Goal: Task Accomplishment & Management: Complete application form

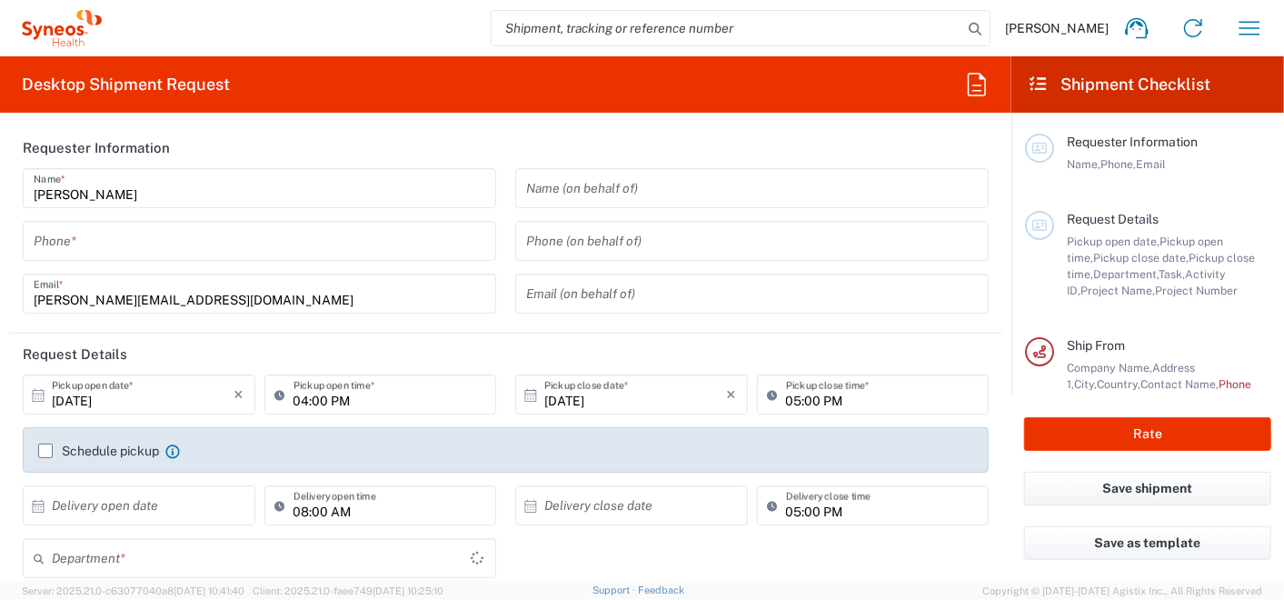
type input "3112"
type input "[GEOGRAPHIC_DATA]"
type input "Syneos Health Romania S.R.L"
click at [1243, 17] on icon "button" at bounding box center [1249, 28] width 29 height 29
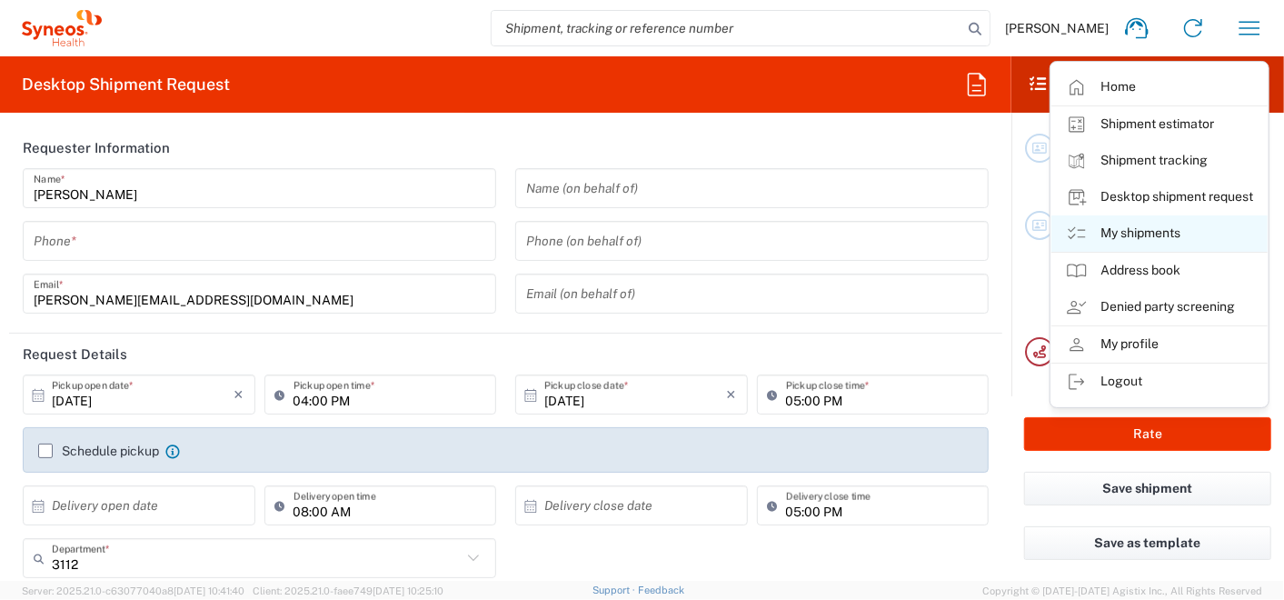
click at [1148, 238] on link "My shipments" at bounding box center [1160, 233] width 216 height 36
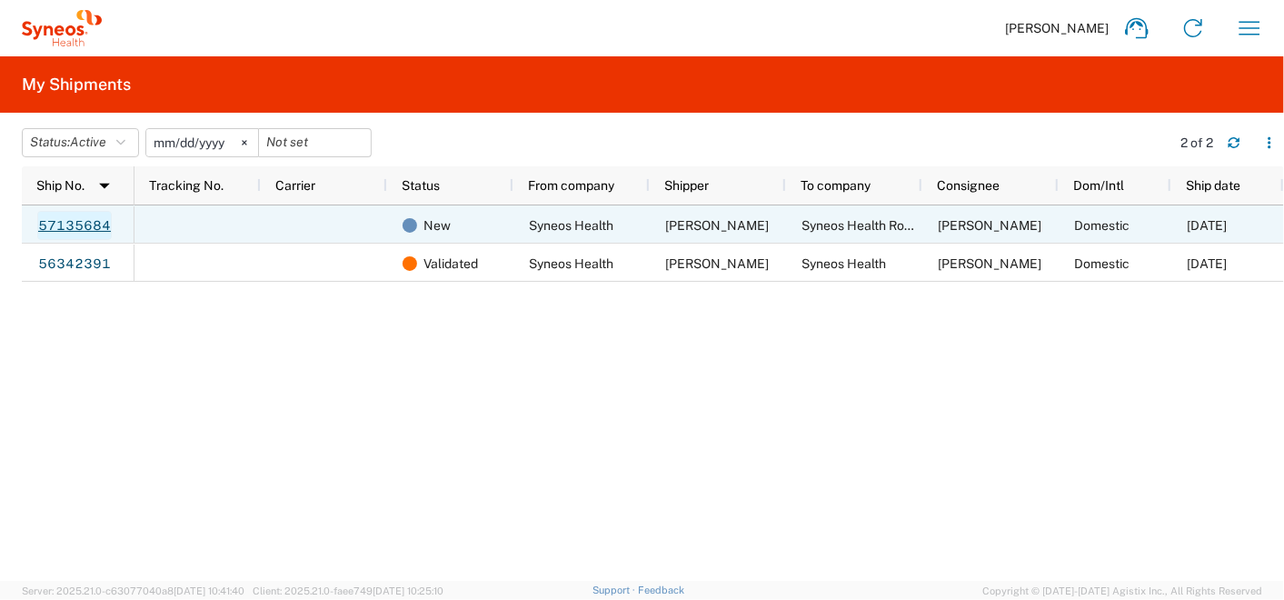
click at [88, 226] on link "57135684" at bounding box center [74, 225] width 75 height 29
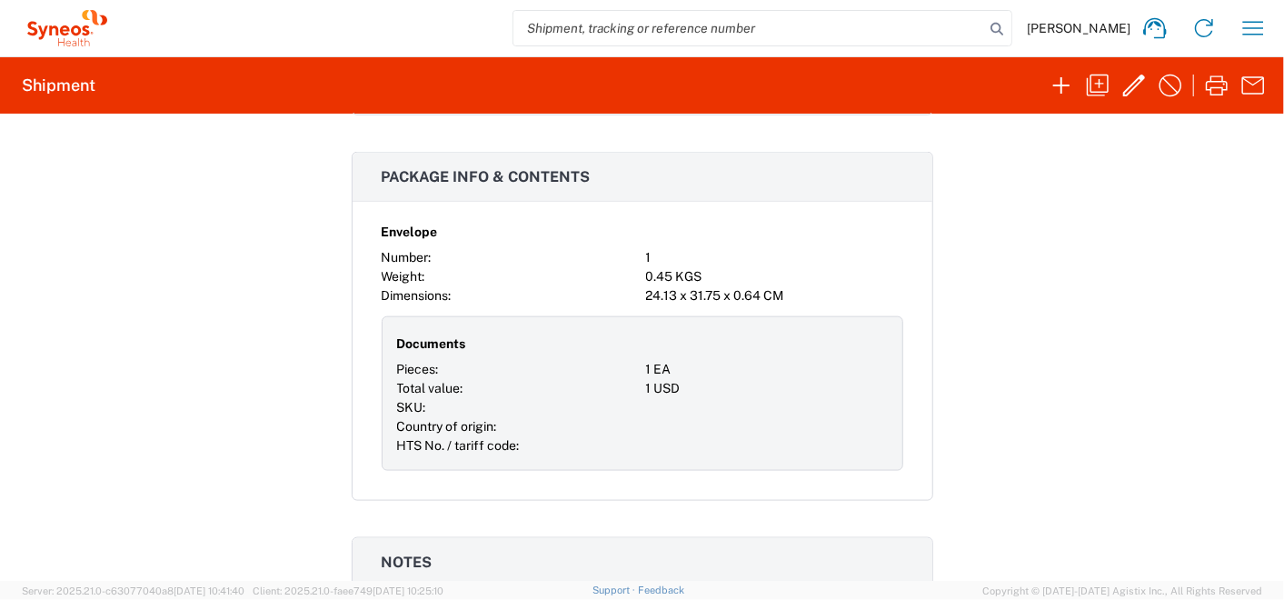
scroll to position [462, 0]
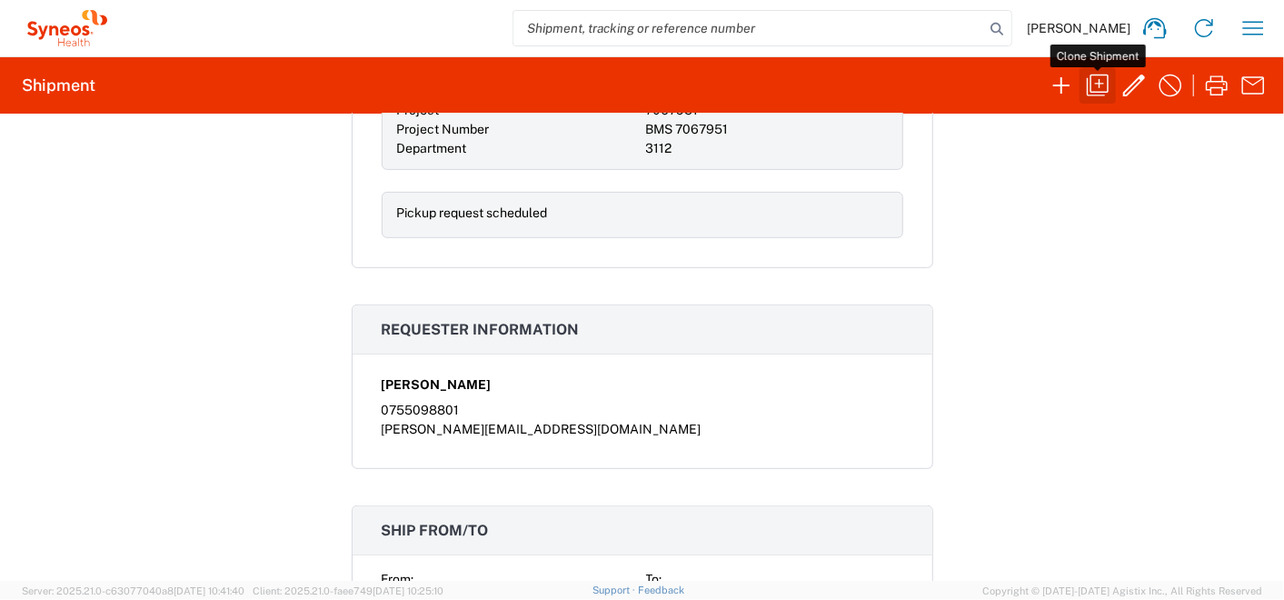
click at [1103, 75] on icon "button" at bounding box center [1098, 86] width 22 height 22
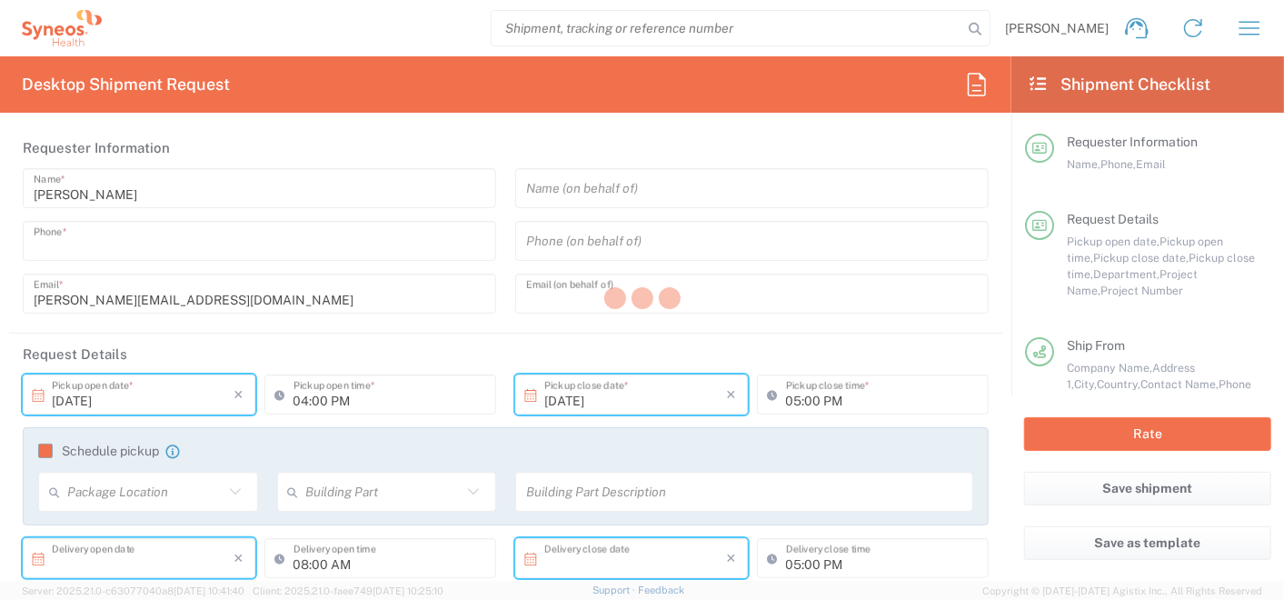
type input "0755098801"
type input "[PERSON_NAME][EMAIL_ADDRESS][DOMAIN_NAME]"
type input "[DATE]"
type input "08:00 AM"
type input "[DATE]"
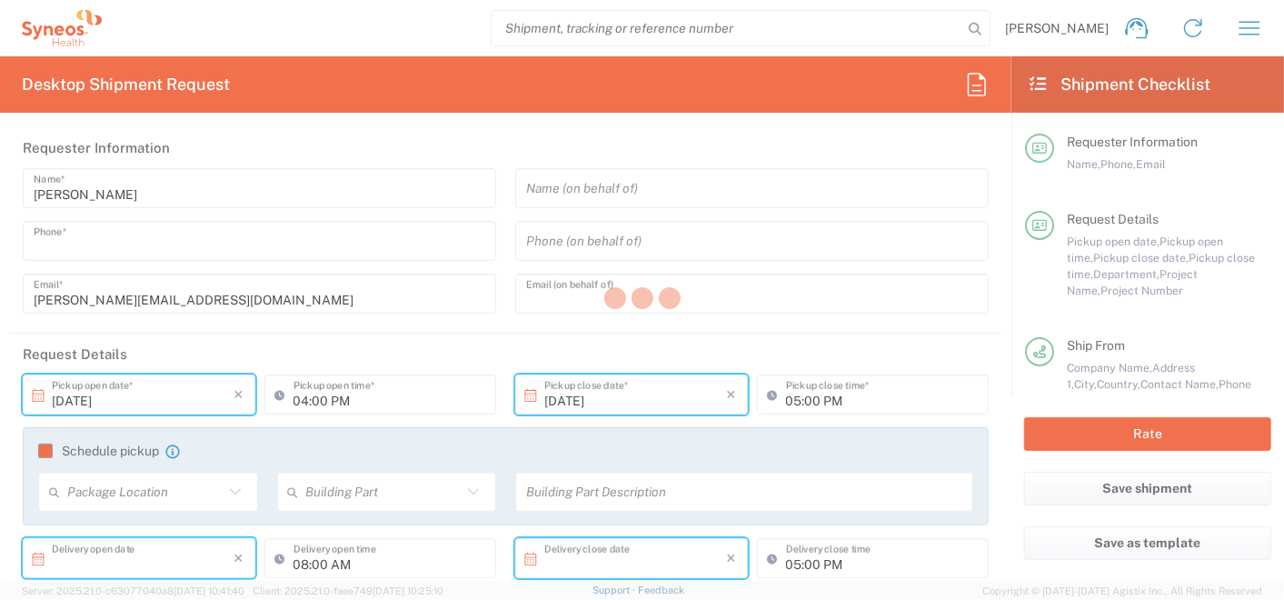
type input "06:00 PM"
type input "[DATE]"
type input "04:00 PM"
type textarea "[PERSON_NAME][EMAIL_ADDRESS][DOMAIN_NAME]"
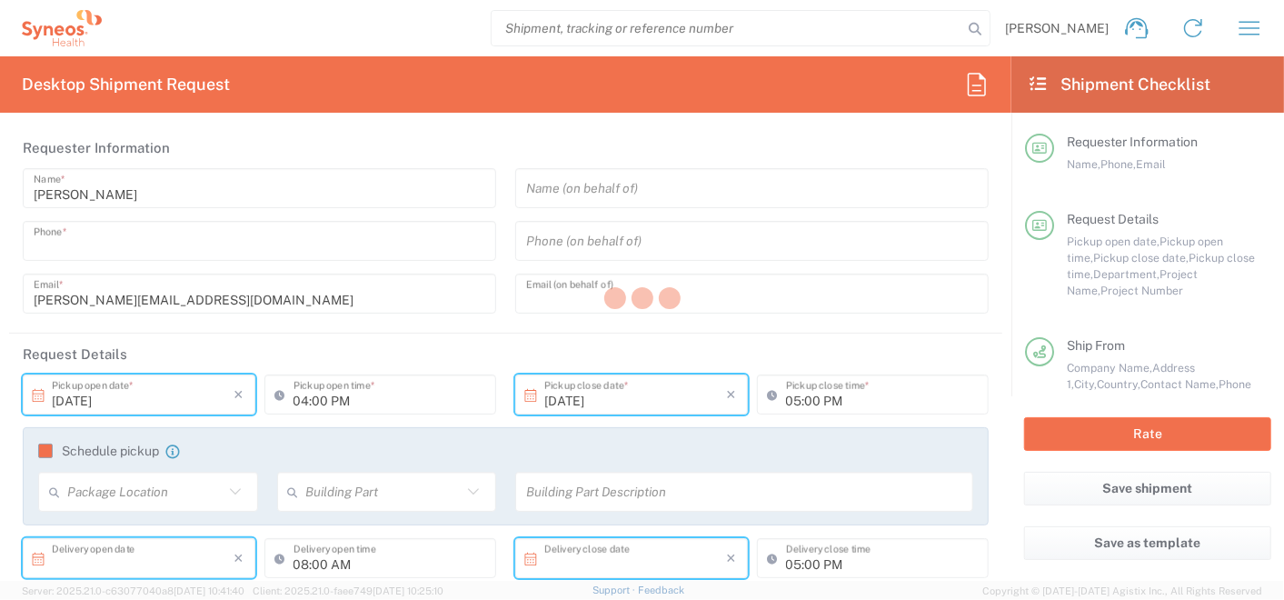
type input "Syneos Health"
type input "Str. Plaiului nr. 2"
type input "Plopu"
type input "[GEOGRAPHIC_DATA]"
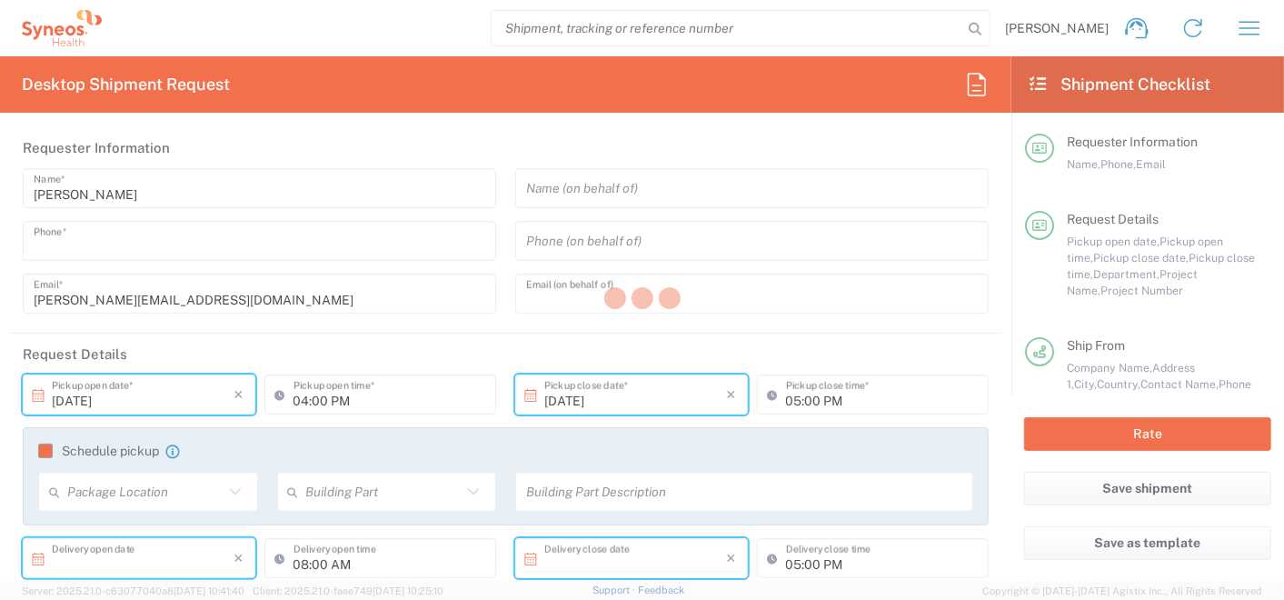
type input "107405"
type input "[PERSON_NAME]"
type input "0755098801"
type input "[PERSON_NAME][EMAIL_ADDRESS][DOMAIN_NAME]"
type input "Syneos Health Romania S.R.L"
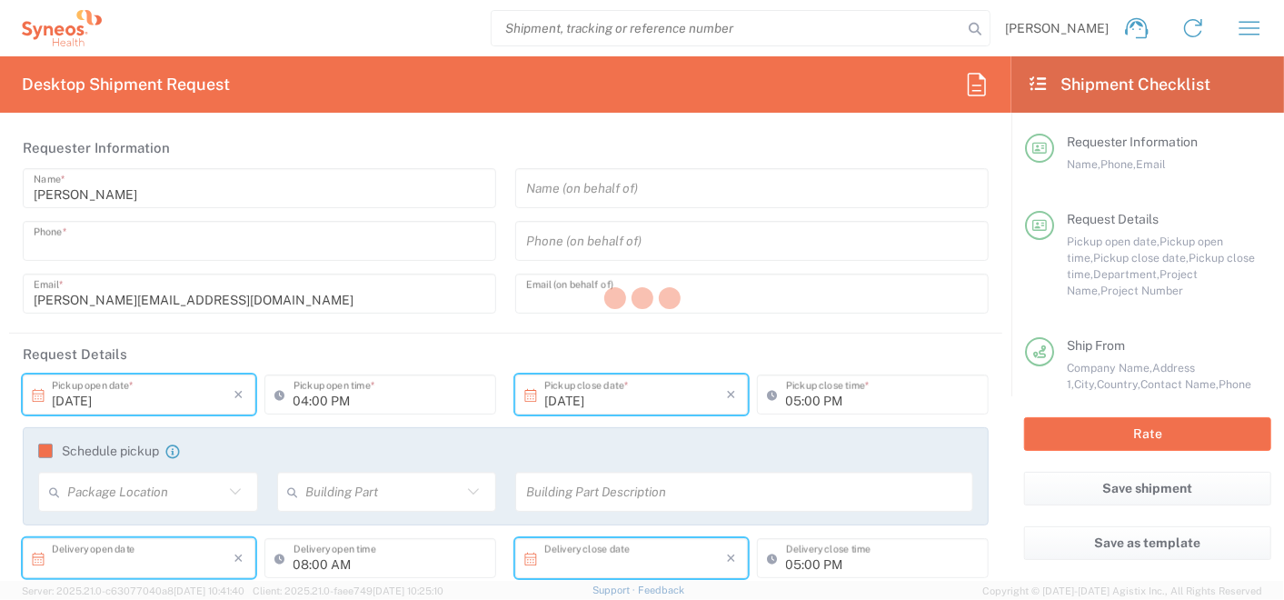
type input "Syneos Health Romania S.R.L"
type input "Str. [PERSON_NAME] Nr. 8"
type input "[GEOGRAPHIC_DATA]"
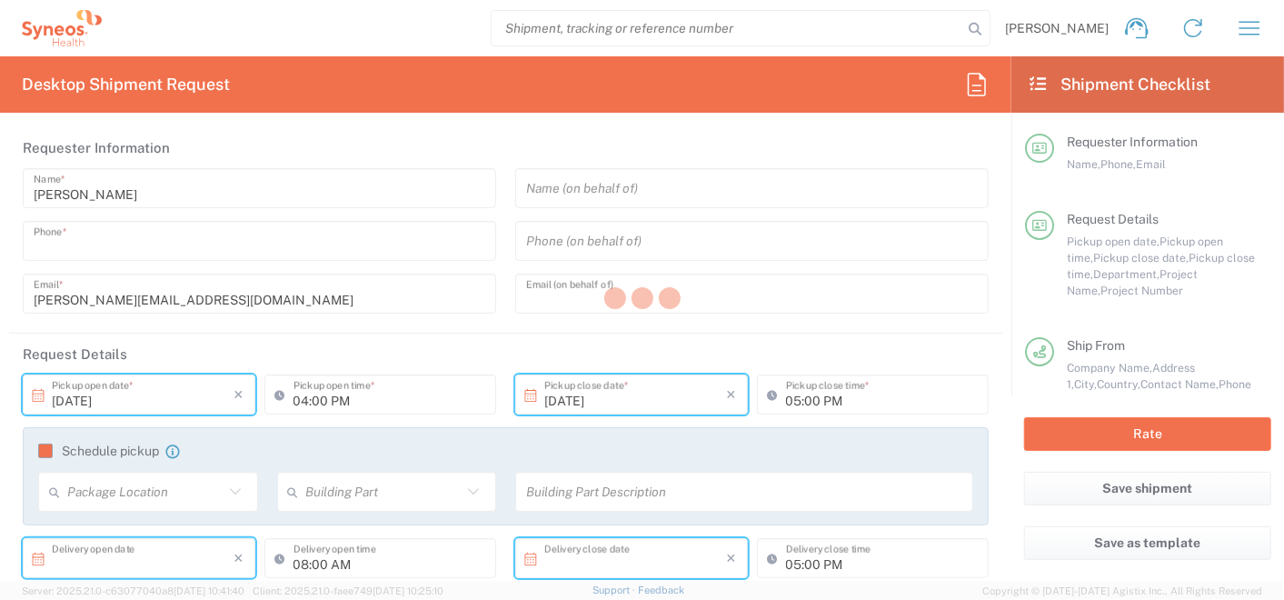
type input "020945"
type input "[PERSON_NAME]"
type input "[PHONE_NUMBER]"
type input "Sender/Shipper"
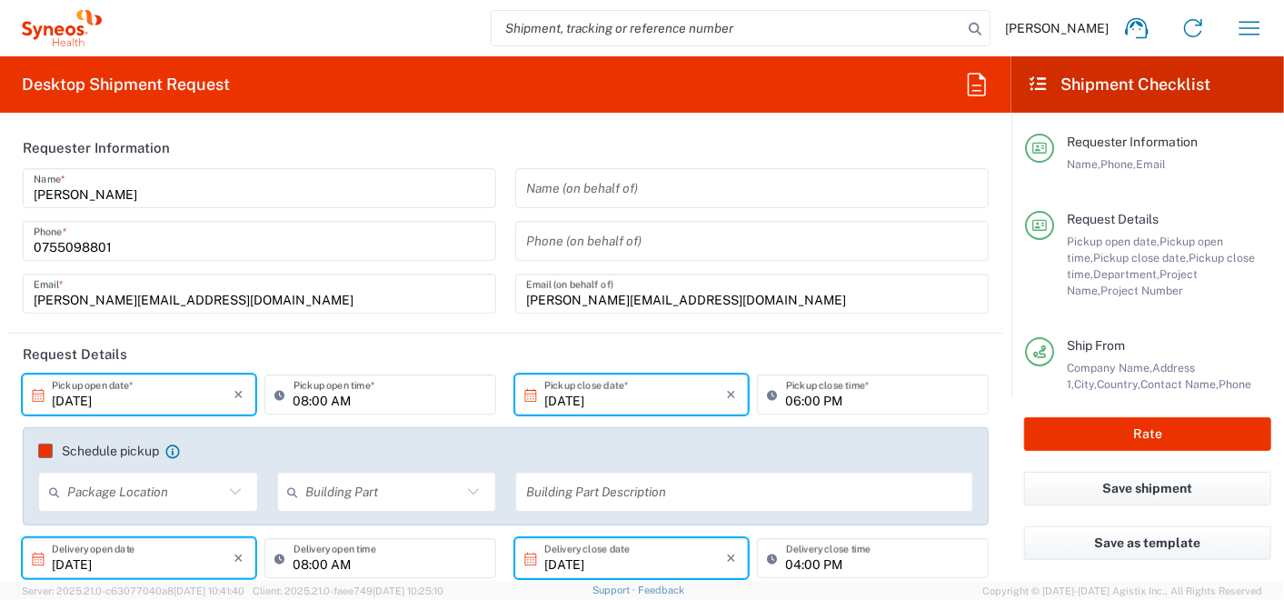
type input "7067951"
type input "Prahova"
type input "Envelope"
type input "3112"
type input "BMS 7067951"
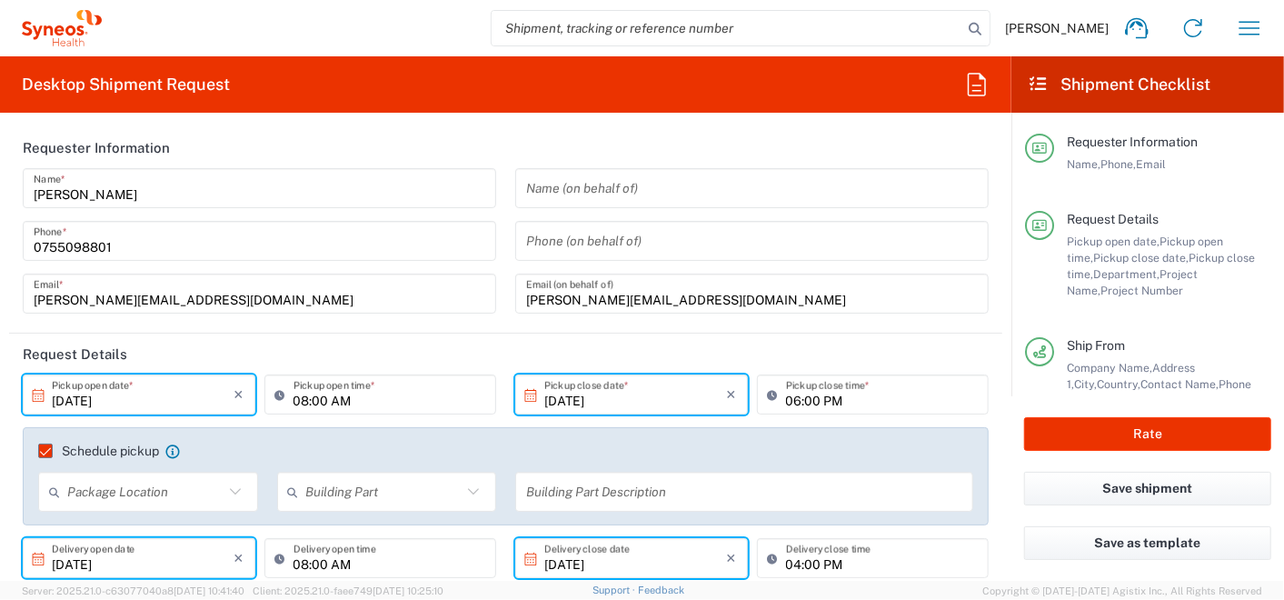
click at [301, 402] on input "08:00 AM" at bounding box center [390, 395] width 193 height 32
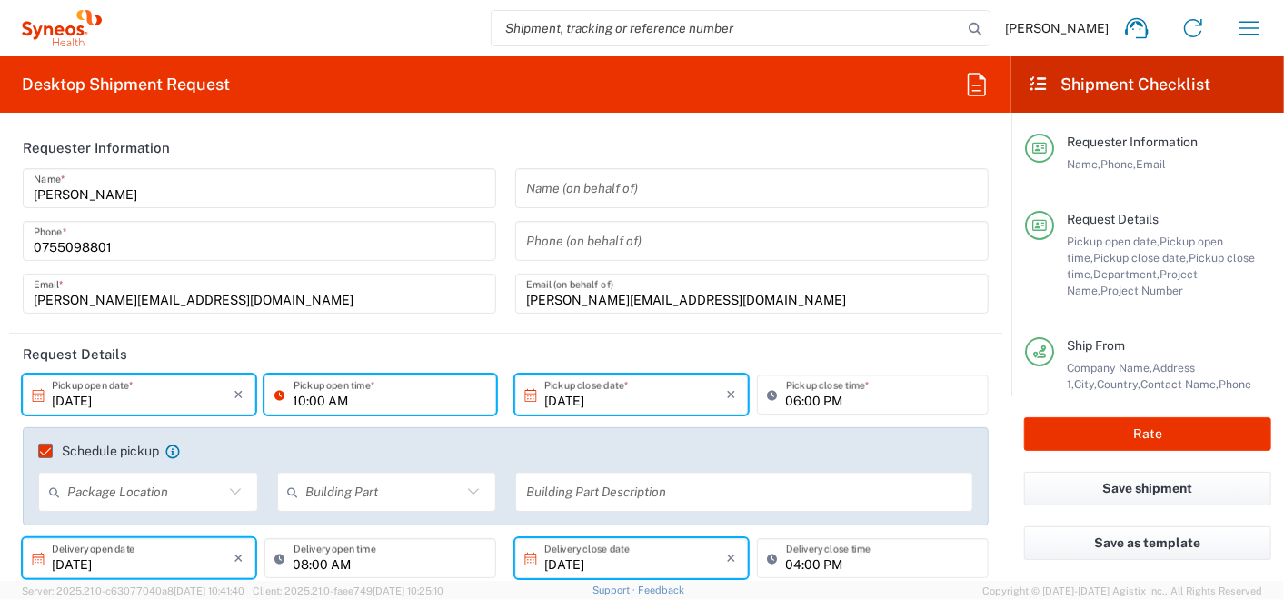
type input "10:00 AM"
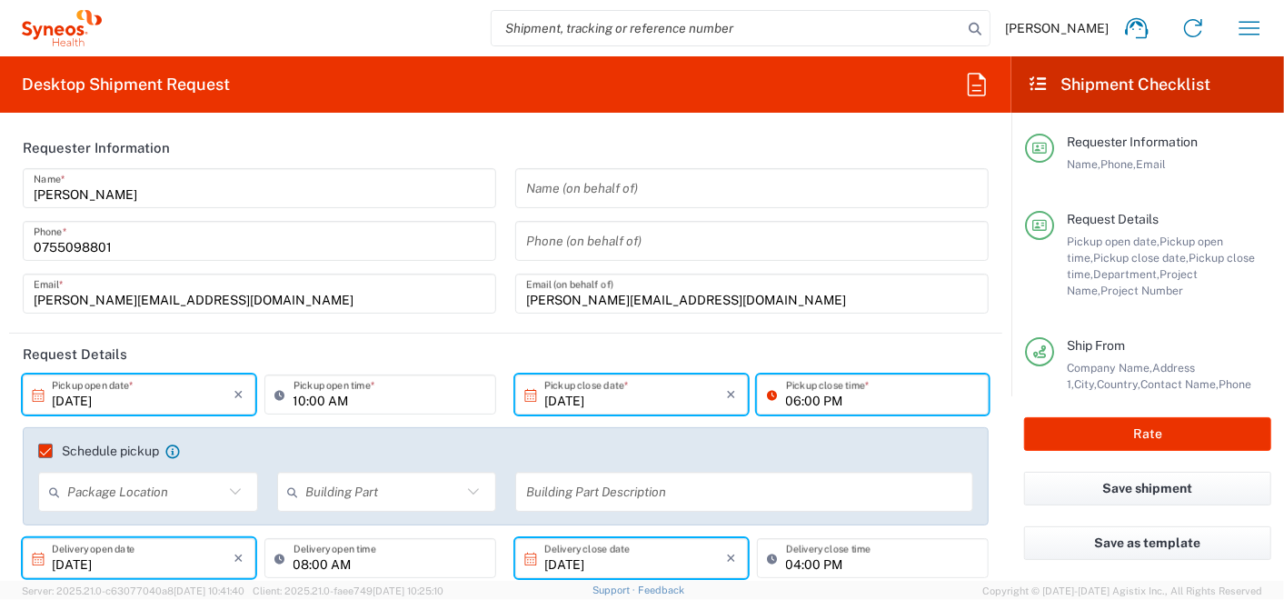
click at [787, 397] on input "06:00 PM" at bounding box center [882, 395] width 193 height 32
type input "02:00 PM"
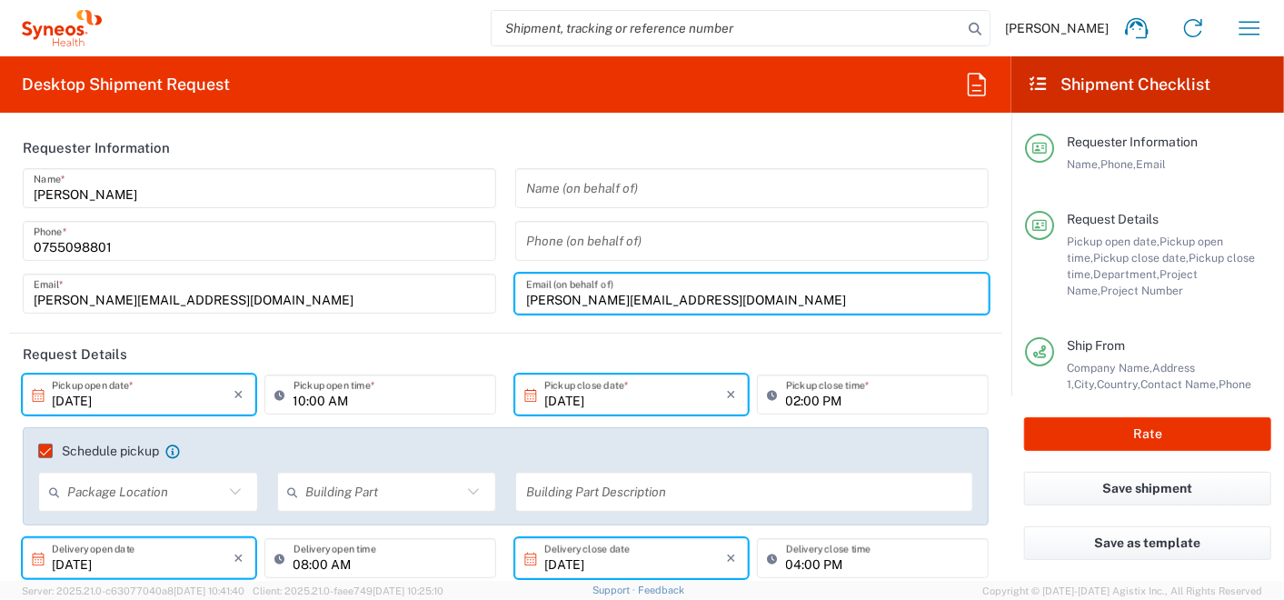
drag, startPoint x: 829, startPoint y: 306, endPoint x: 1050, endPoint y: 244, distance: 229.6
click at [829, 306] on input "[PERSON_NAME][EMAIL_ADDRESS][DOMAIN_NAME]" at bounding box center [752, 294] width 452 height 32
drag, startPoint x: 922, startPoint y: 137, endPoint x: 1034, endPoint y: 252, distance: 160.1
click at [922, 137] on header "Requester Information" at bounding box center [506, 147] width 994 height 41
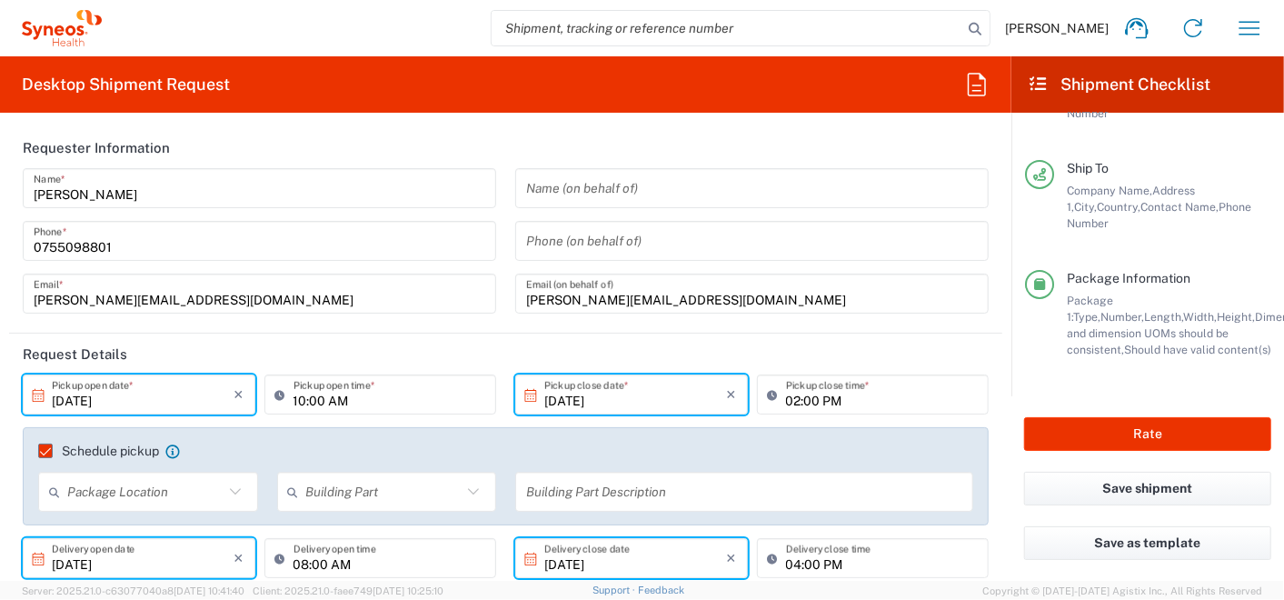
scroll to position [301, 0]
click at [1153, 429] on button "Rate" at bounding box center [1147, 434] width 247 height 34
click at [1163, 436] on div at bounding box center [642, 300] width 1284 height 600
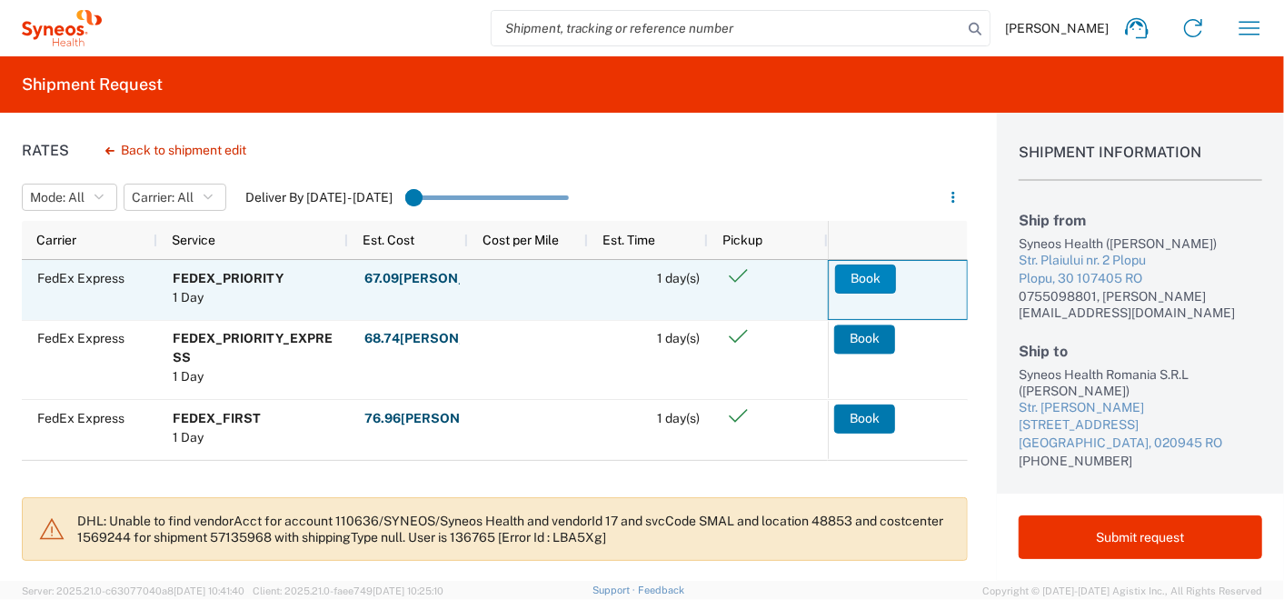
click at [865, 273] on button "Book" at bounding box center [865, 279] width 61 height 29
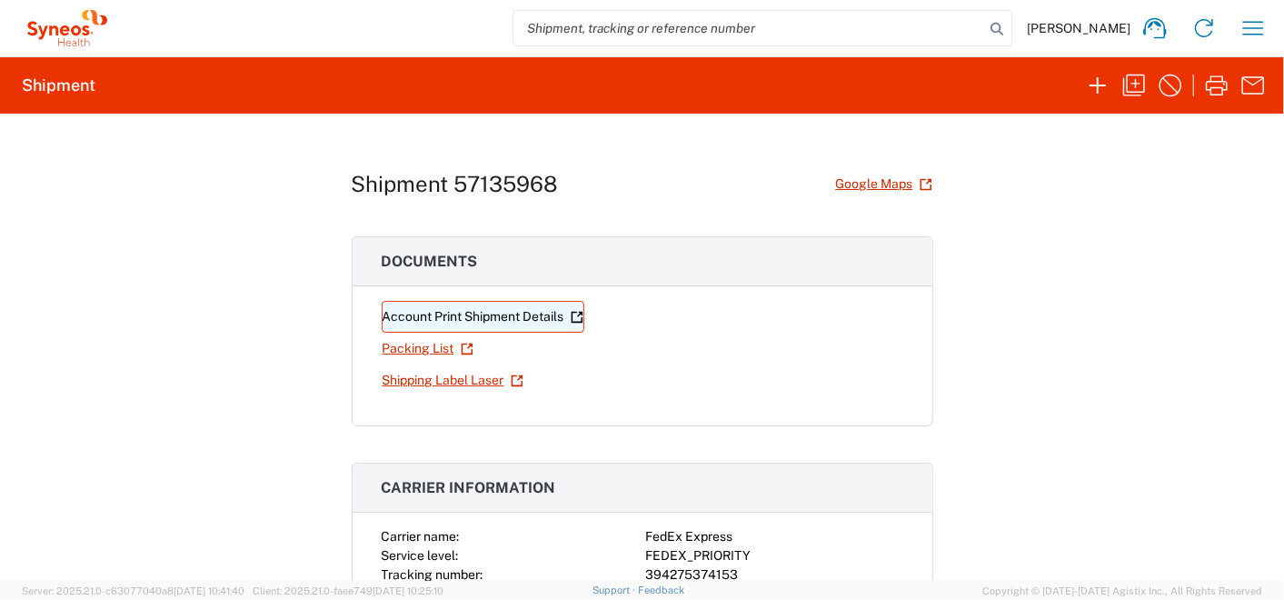
click at [503, 316] on link "Account Print Shipment Details" at bounding box center [483, 317] width 203 height 32
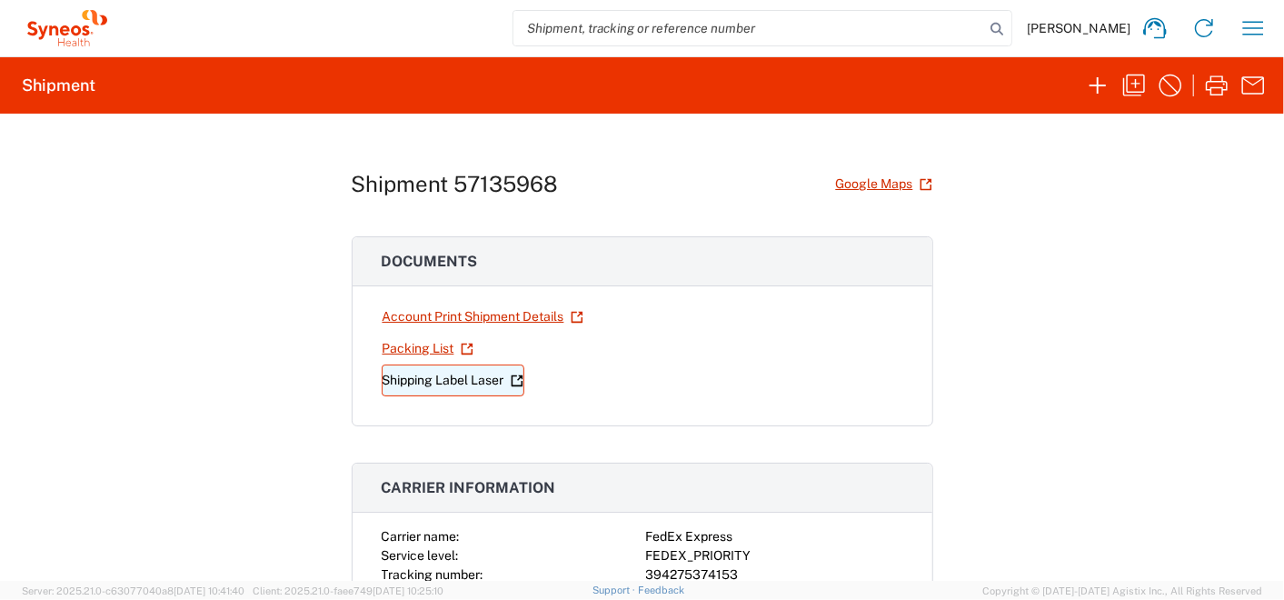
click at [467, 374] on link "Shipping Label Laser" at bounding box center [453, 381] width 143 height 32
